Goal: Transaction & Acquisition: Obtain resource

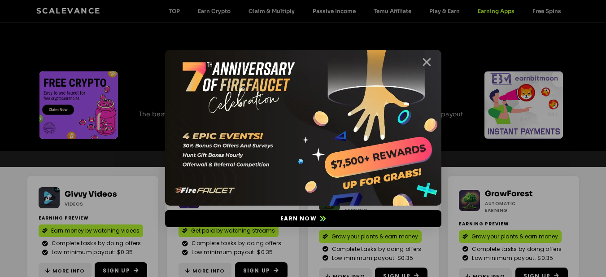
click at [428, 63] on icon "Close" at bounding box center [426, 61] width 11 height 11
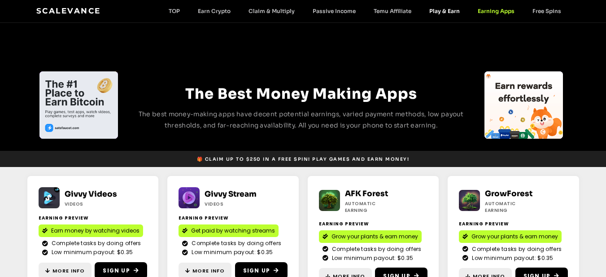
click at [430, 11] on link "Play & Earn" at bounding box center [444, 11] width 48 height 7
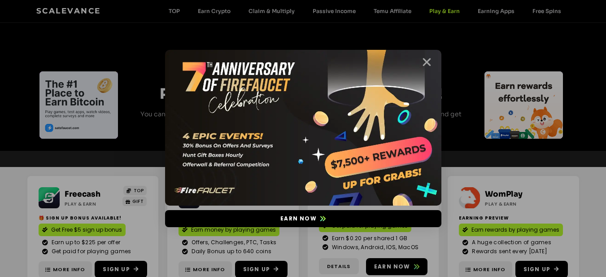
click at [425, 65] on icon "Close" at bounding box center [426, 61] width 11 height 11
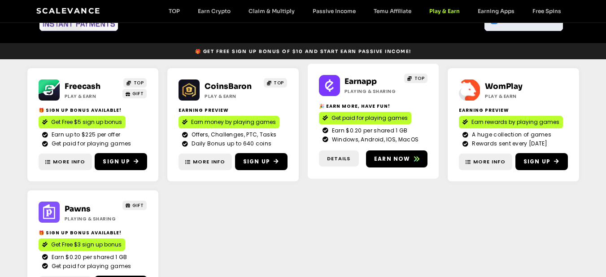
scroll to position [108, 0]
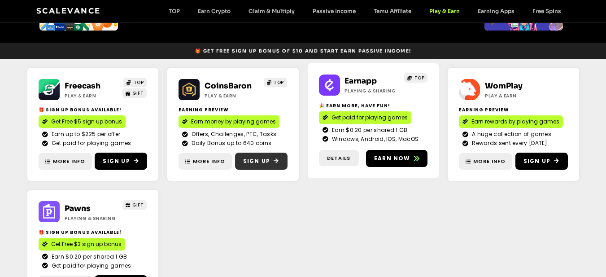
click at [257, 161] on span "Sign Up" at bounding box center [256, 161] width 27 height 8
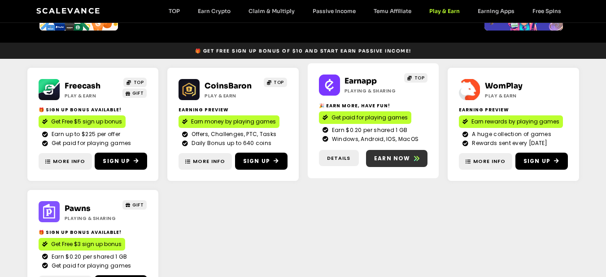
click at [384, 159] on span "Earn now" at bounding box center [392, 158] width 36 height 8
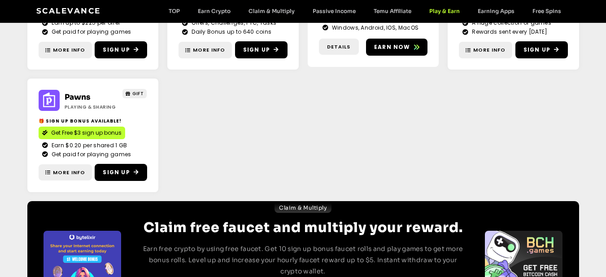
click at [239, 103] on div "CoinsBaron Play & Earn TOP Earning Preview Earn money by playing games Offers, …" at bounding box center [233, 74] width 140 height 244
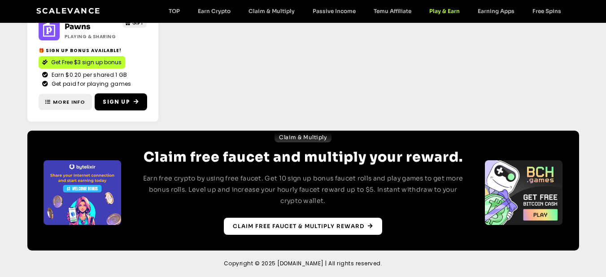
click at [297, 231] on link "Claim free faucet & multiply reward" at bounding box center [303, 225] width 158 height 17
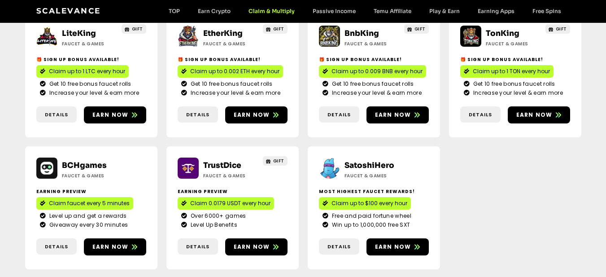
scroll to position [522, 0]
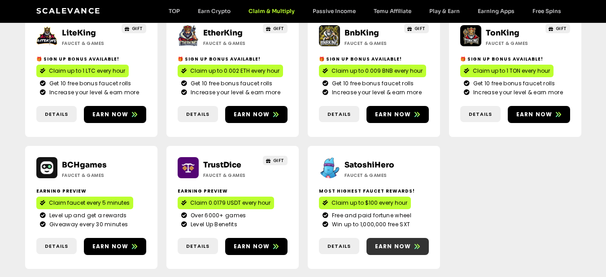
click at [380, 242] on span "Earn now" at bounding box center [393, 246] width 36 height 8
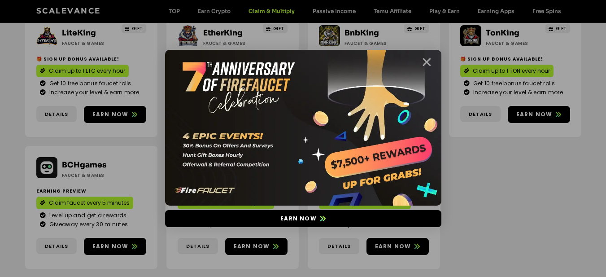
click at [426, 60] on icon "Close" at bounding box center [426, 61] width 11 height 11
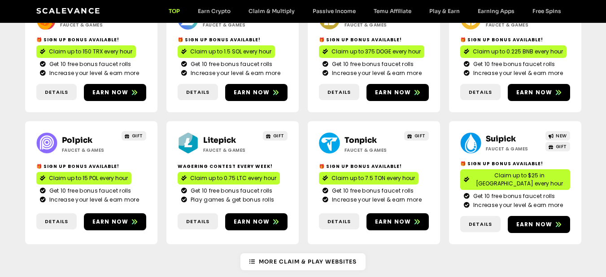
scroll to position [540, 0]
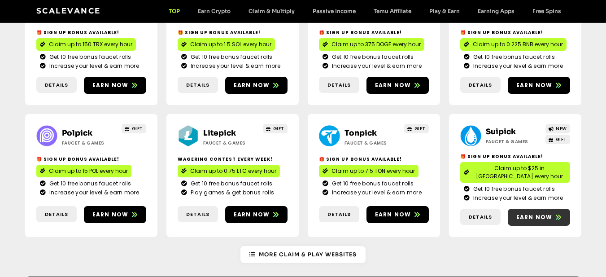
click at [524, 213] on span "Earn now" at bounding box center [534, 217] width 36 height 8
